Goal: Task Accomplishment & Management: Complete application form

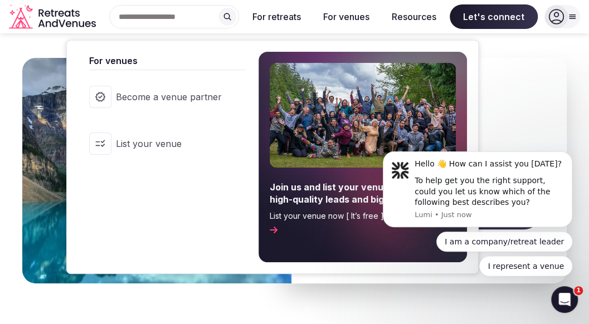
click at [206, 93] on span "Become a venue partner" at bounding box center [169, 97] width 106 height 12
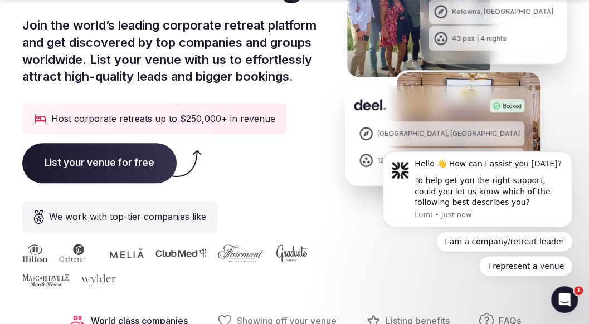
scroll to position [223, 0]
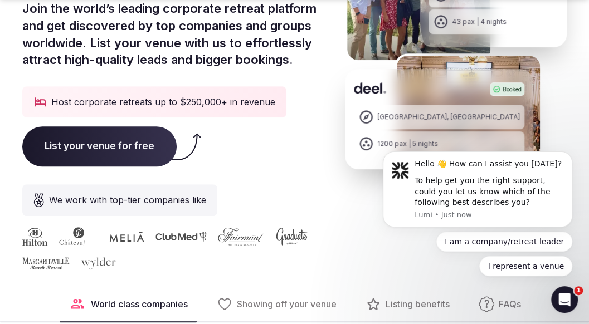
click at [136, 146] on span "List your venue for free" at bounding box center [99, 147] width 154 height 40
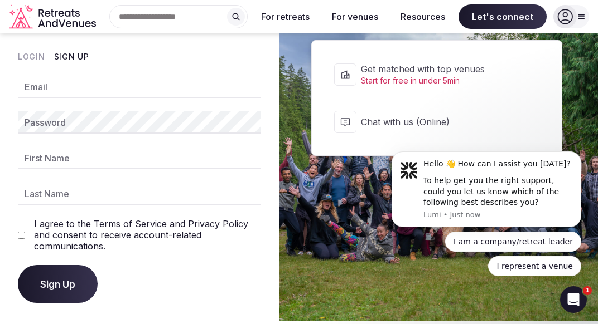
click at [499, 14] on span "Let's connect" at bounding box center [502, 16] width 88 height 25
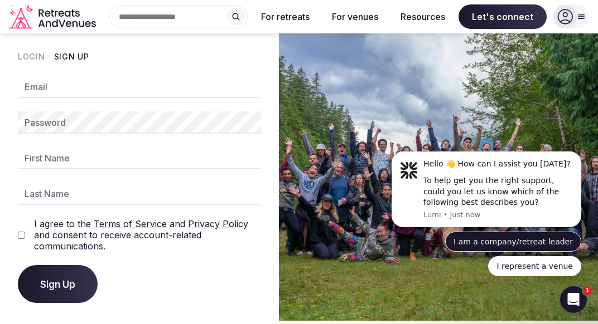
click at [477, 246] on button "I am a company/retreat leader" at bounding box center [513, 242] width 136 height 20
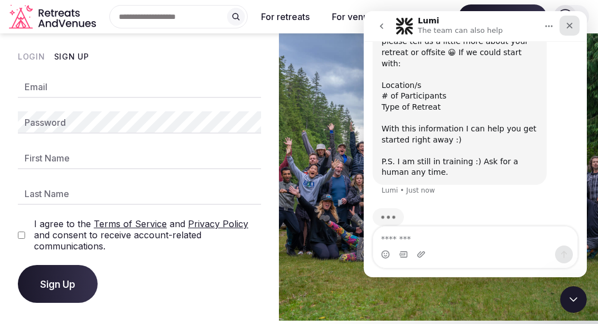
scroll to position [206, 0]
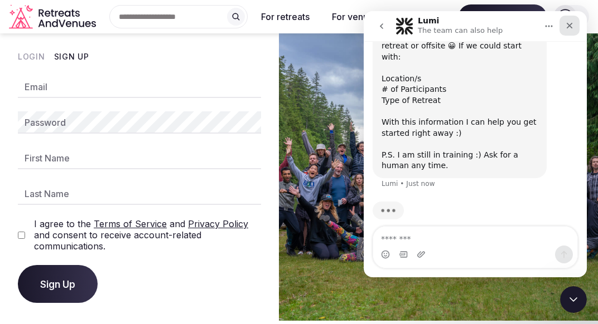
click at [573, 20] on div "Close" at bounding box center [569, 26] width 20 height 20
